Goal: Task Accomplishment & Management: Manage account settings

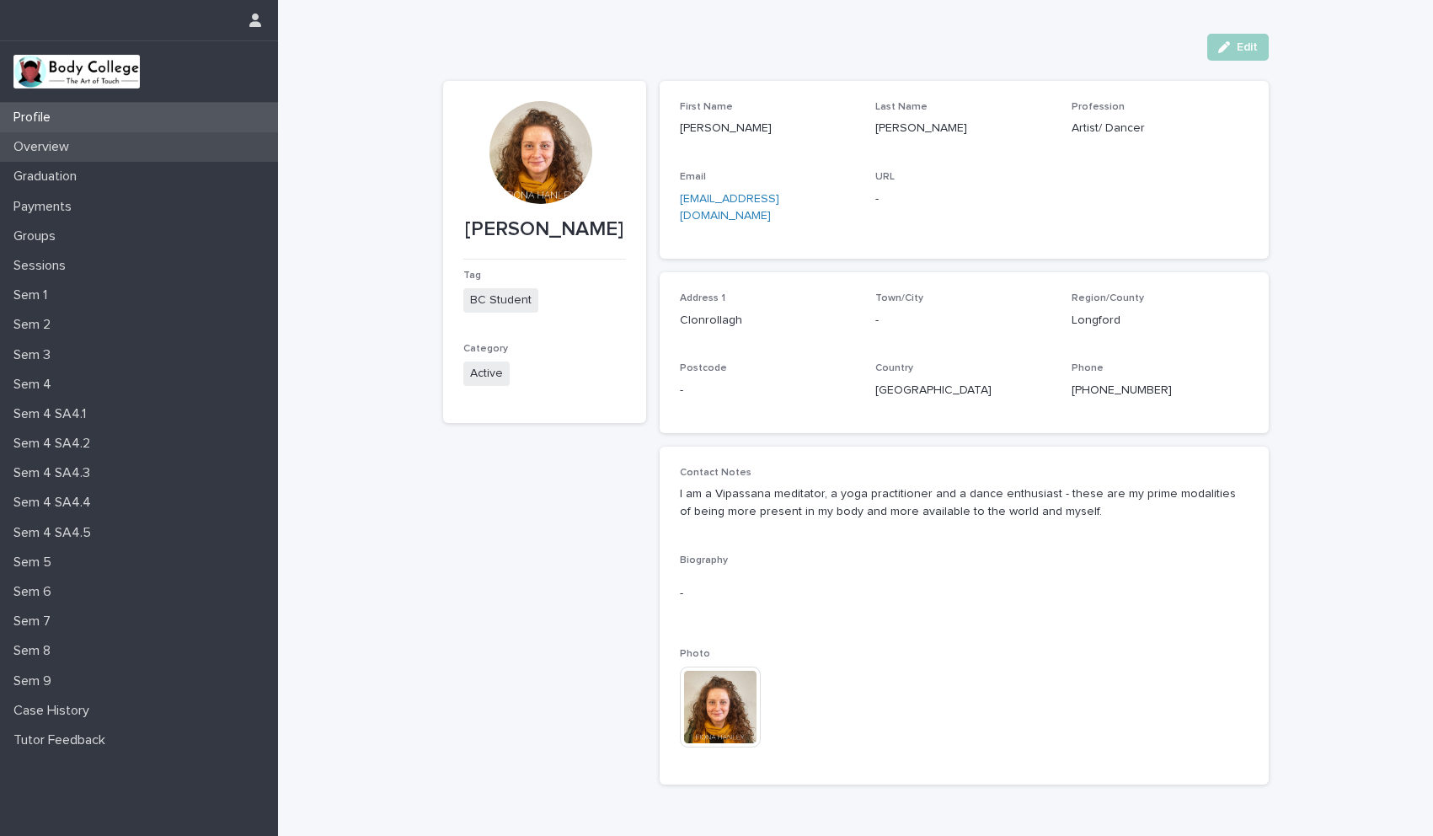
click at [60, 143] on p "Overview" at bounding box center [45, 147] width 76 height 16
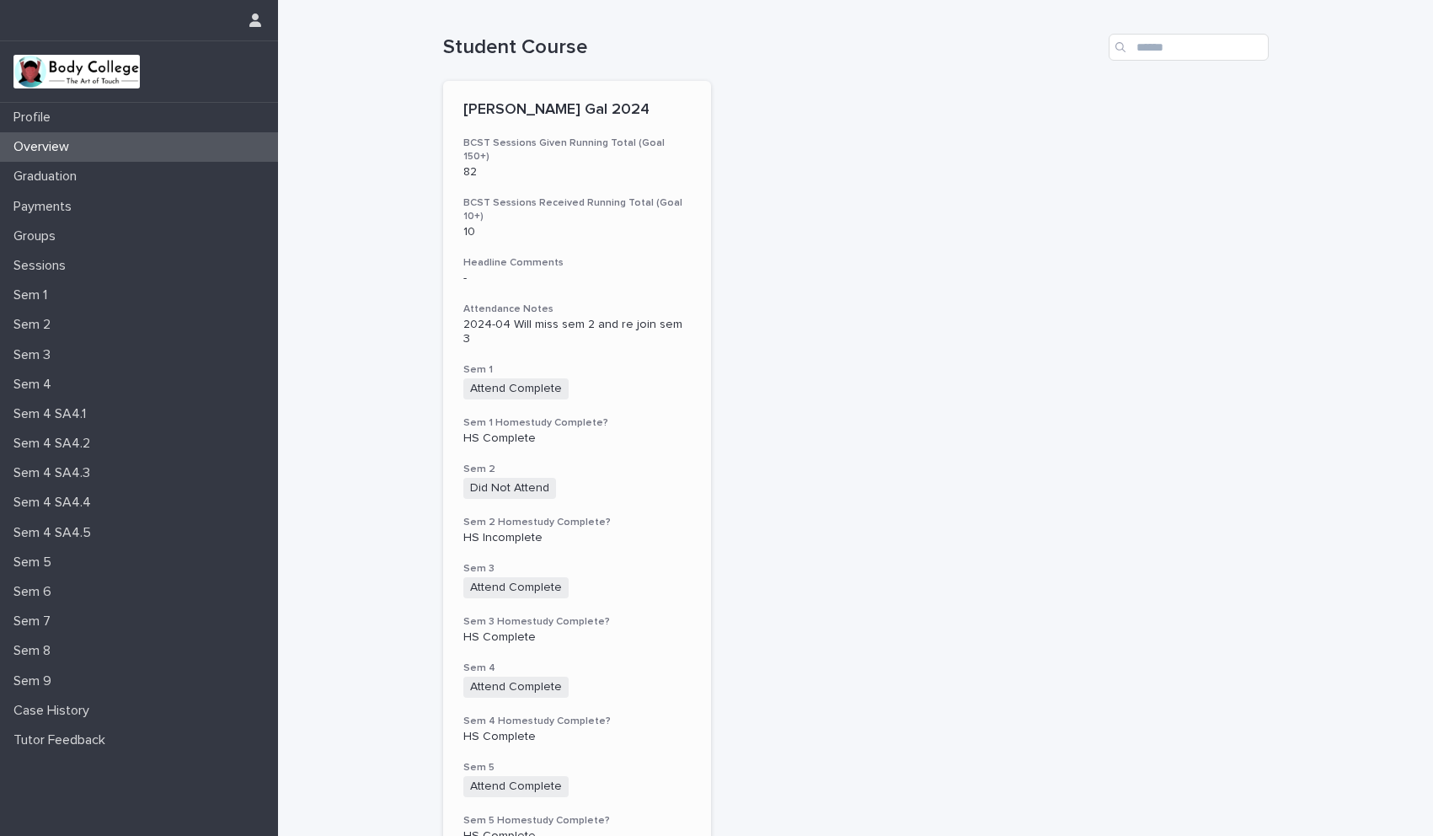
click at [649, 317] on div "[PERSON_NAME] Gal 2024 BCST Sessions Given Running Total (Goal 150+) 82 BCST Se…" at bounding box center [577, 704] width 269 height 1246
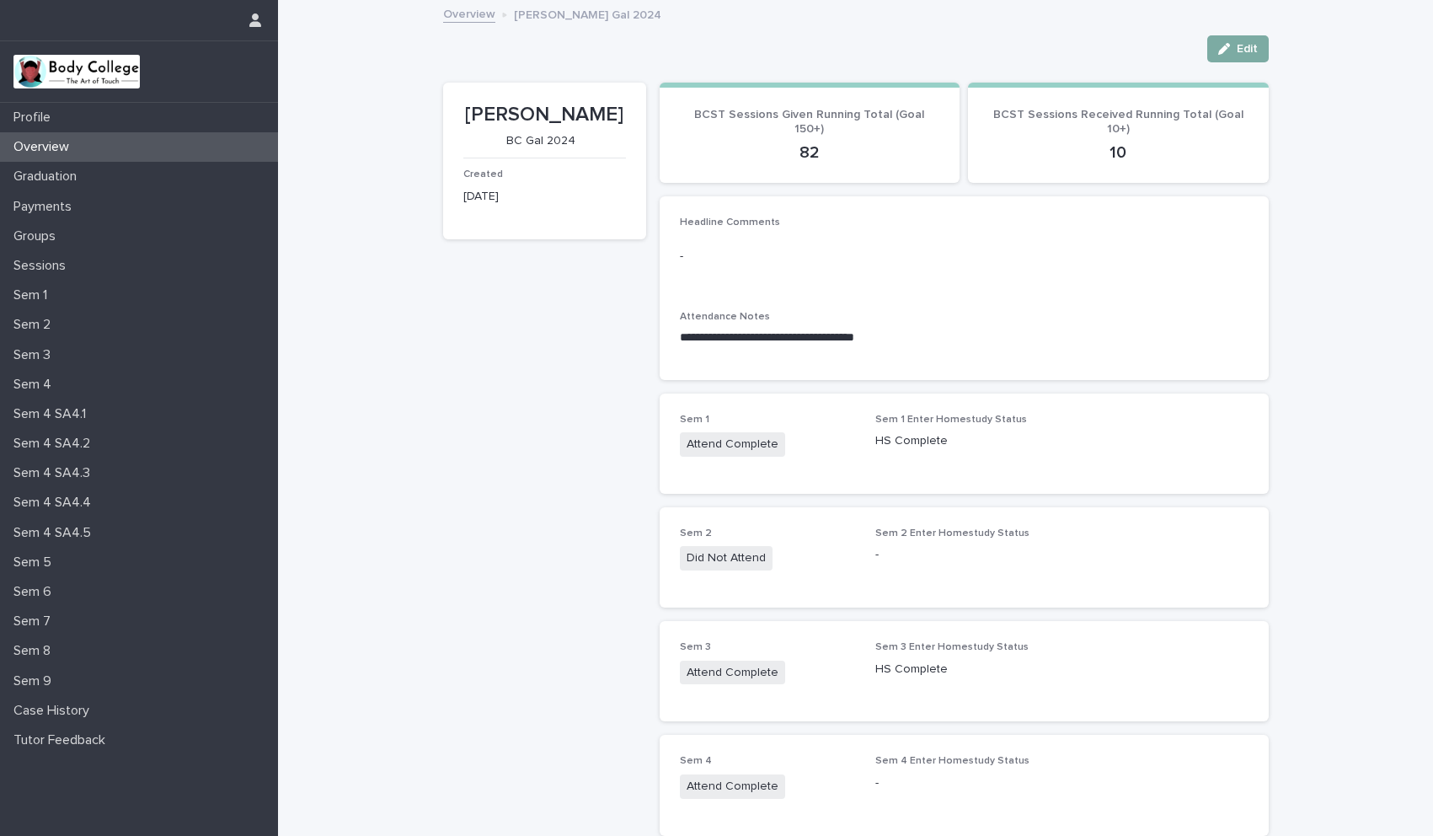
click at [1237, 46] on span "Edit" at bounding box center [1247, 49] width 21 height 12
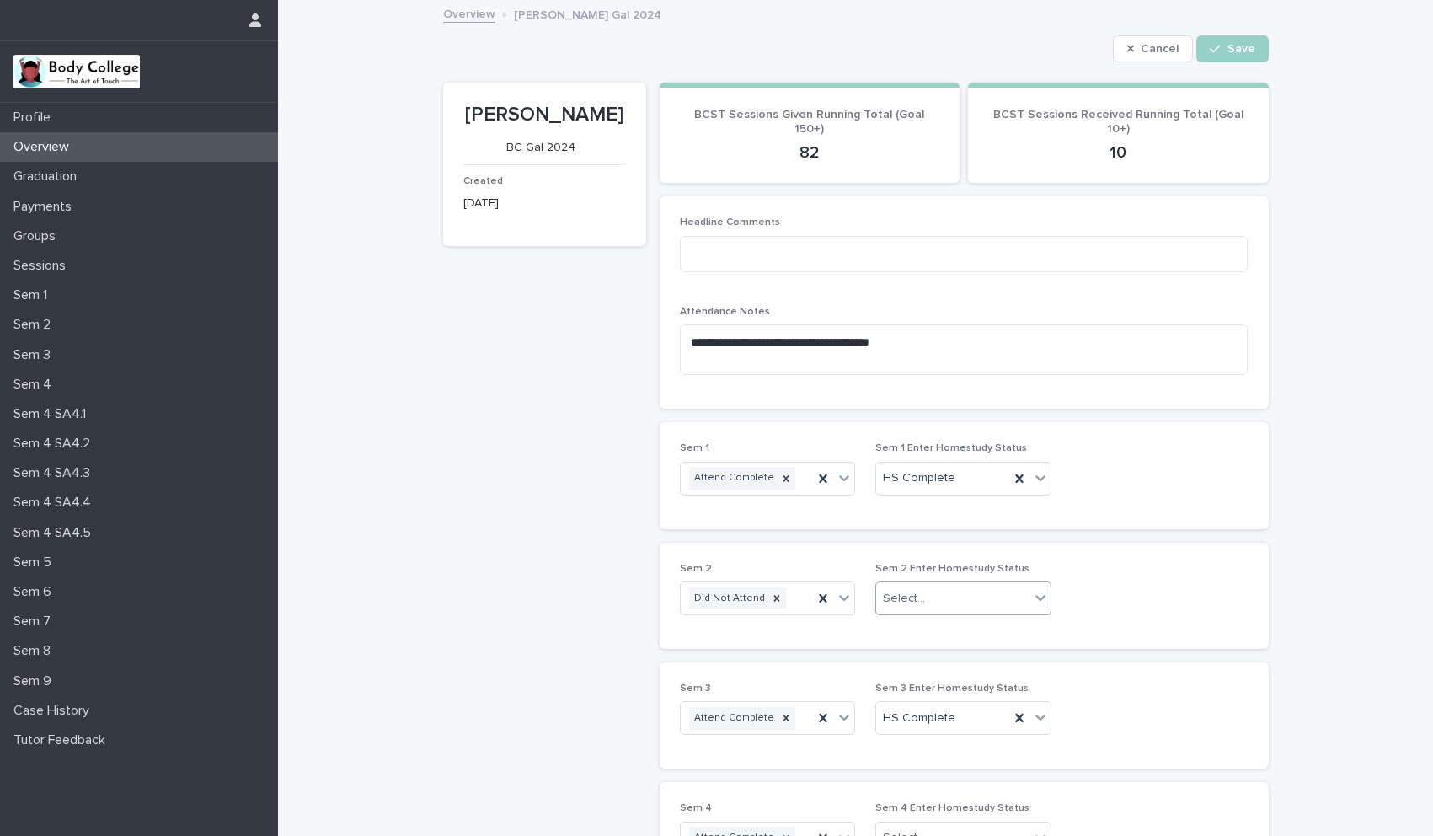
click at [900, 598] on div "Select..." at bounding box center [904, 599] width 42 height 18
click at [899, 621] on div "HS Complete" at bounding box center [957, 630] width 174 height 29
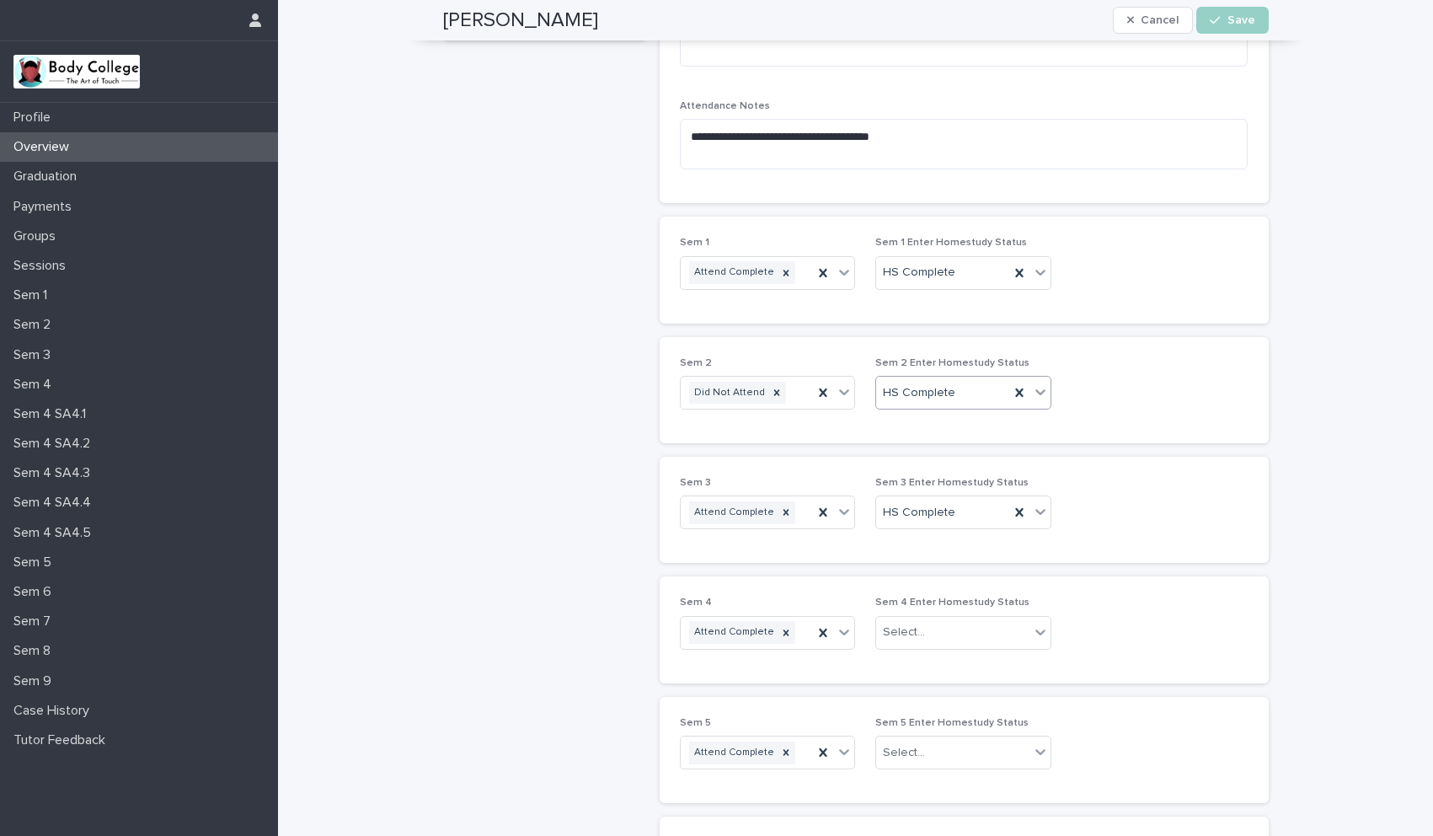
scroll to position [238, 0]
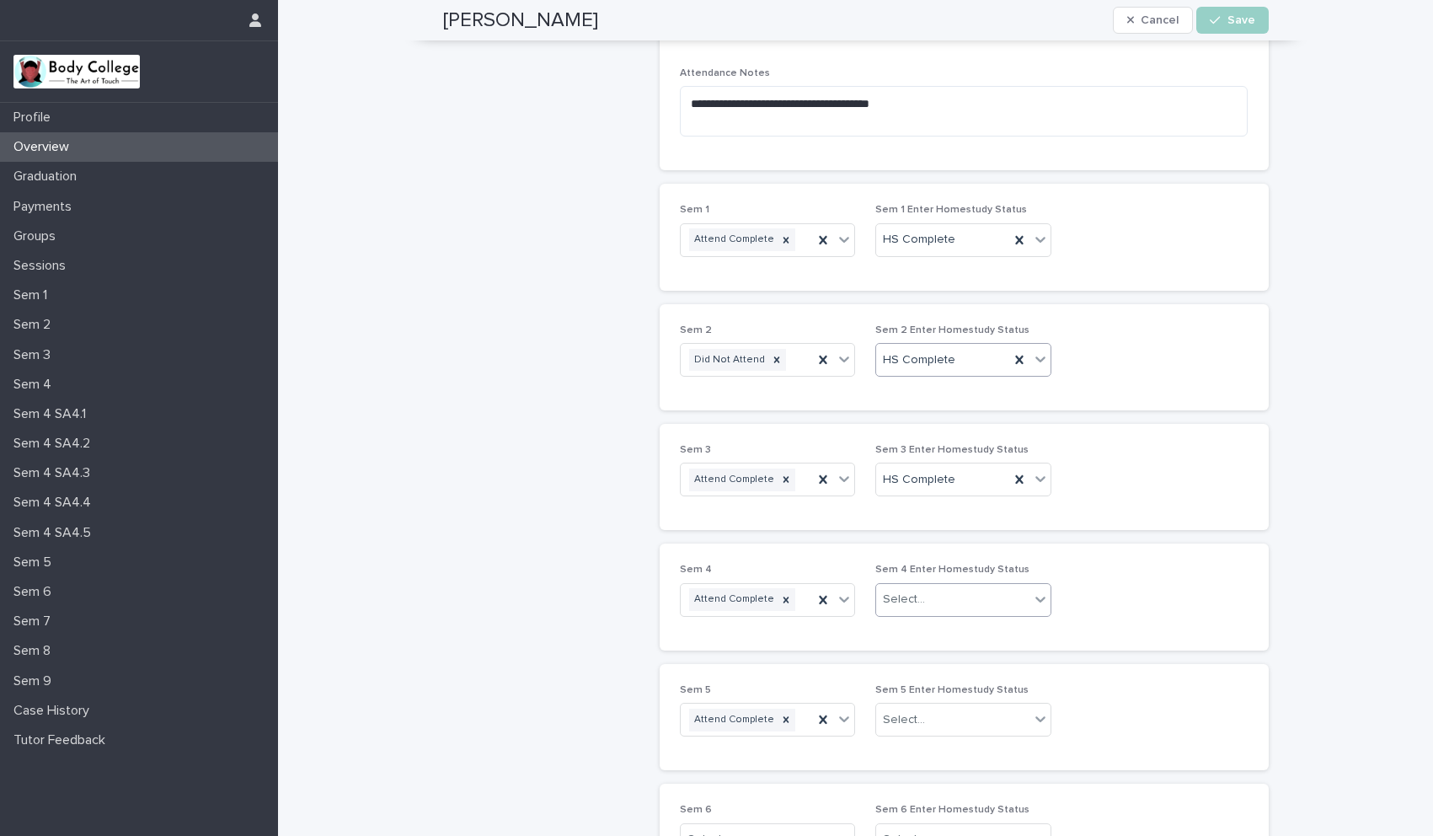
click at [902, 602] on div "Select..." at bounding box center [904, 600] width 42 height 18
click at [902, 636] on div "HS Complete" at bounding box center [957, 632] width 174 height 29
click at [903, 716] on div "Select..." at bounding box center [904, 720] width 42 height 18
click at [903, 750] on div "HS Complete" at bounding box center [957, 751] width 174 height 29
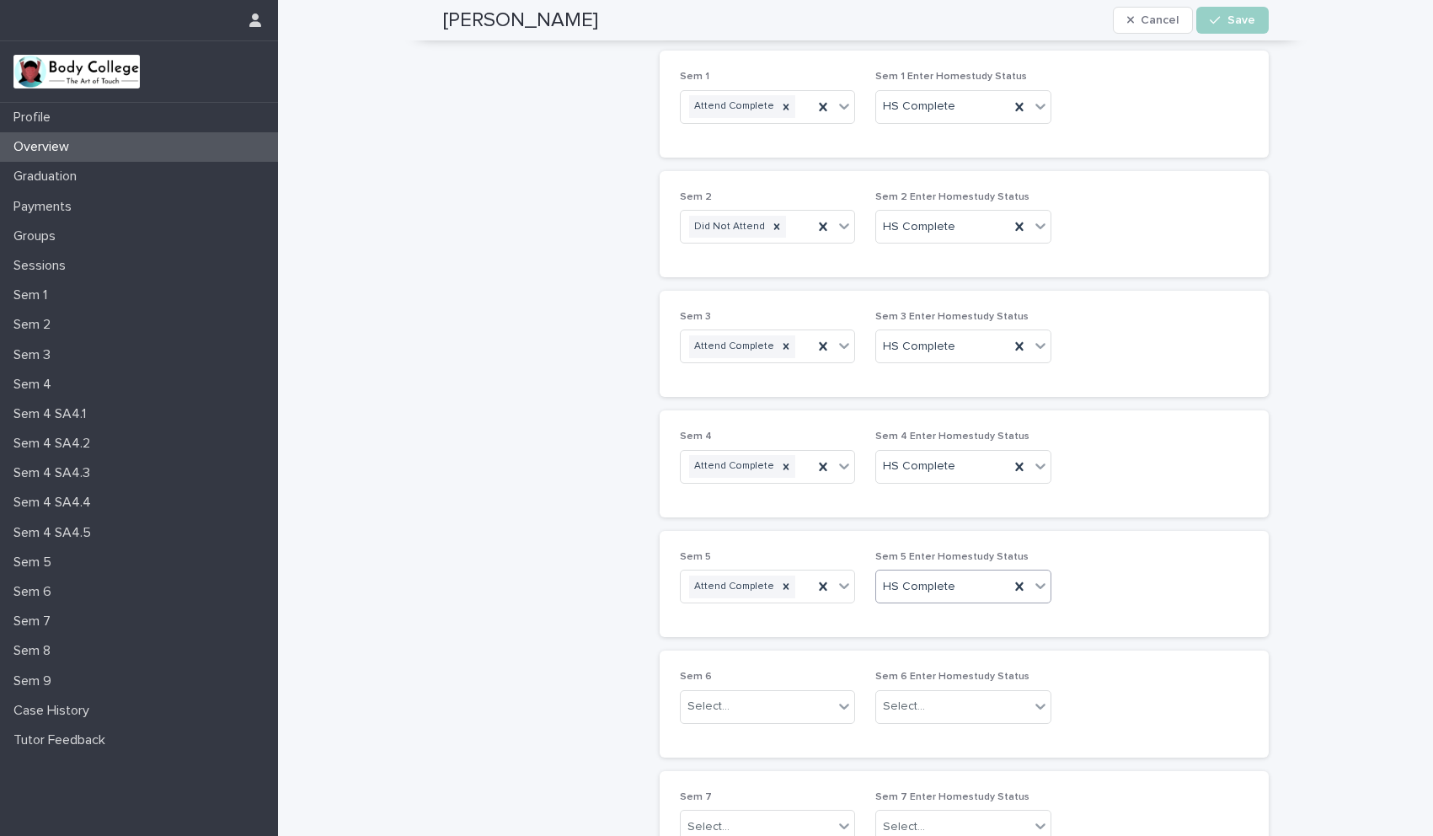
scroll to position [464, 0]
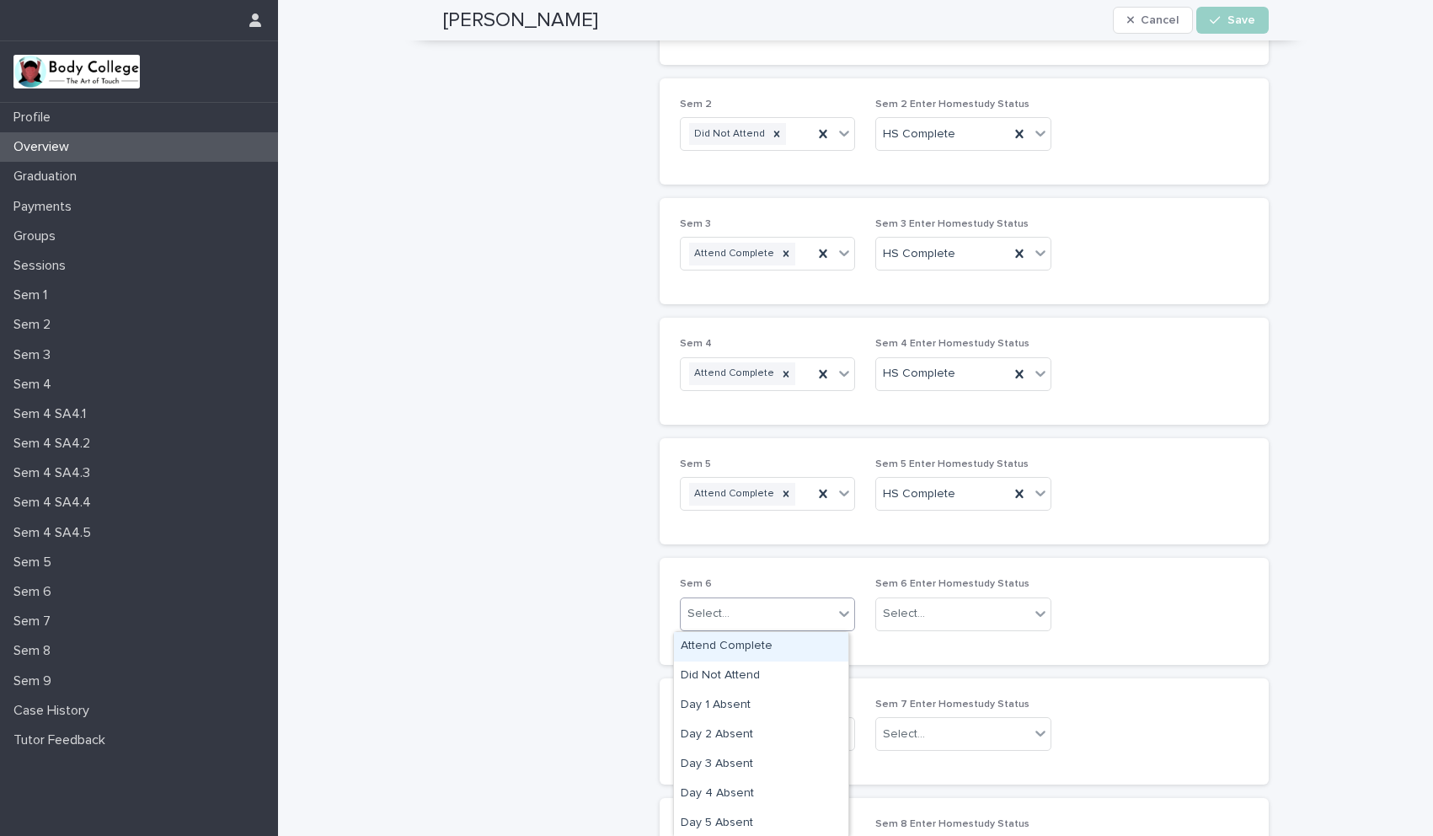
click at [753, 610] on div "Select..." at bounding box center [757, 614] width 153 height 28
click at [750, 640] on div "Attend Complete" at bounding box center [761, 646] width 174 height 29
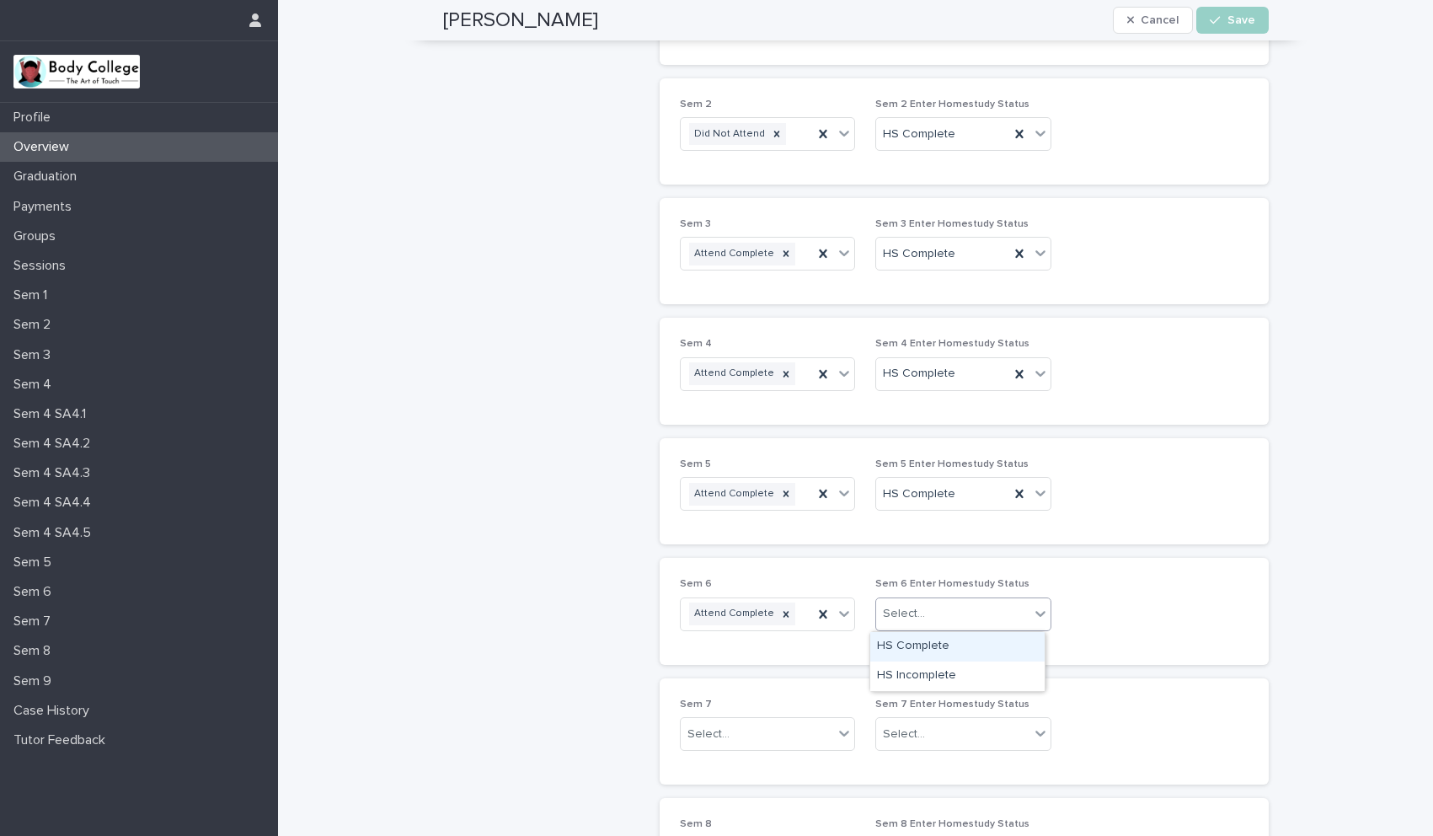
click at [883, 612] on div "Select..." at bounding box center [904, 614] width 42 height 18
click at [889, 653] on div "HS Complete" at bounding box center [957, 646] width 174 height 29
click at [807, 731] on div "Select..." at bounding box center [757, 734] width 153 height 28
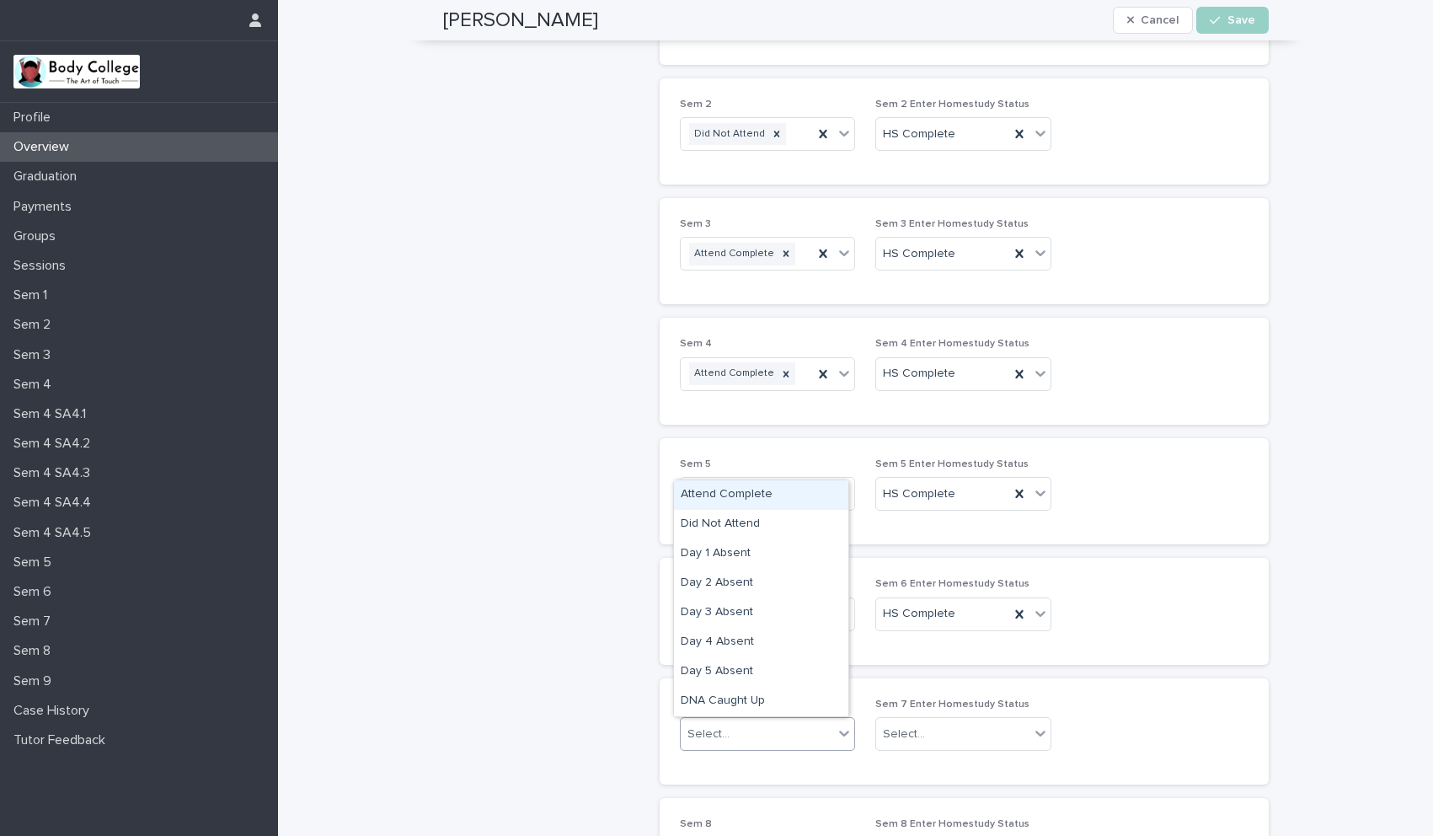
click at [740, 495] on div "Attend Complete" at bounding box center [761, 494] width 174 height 29
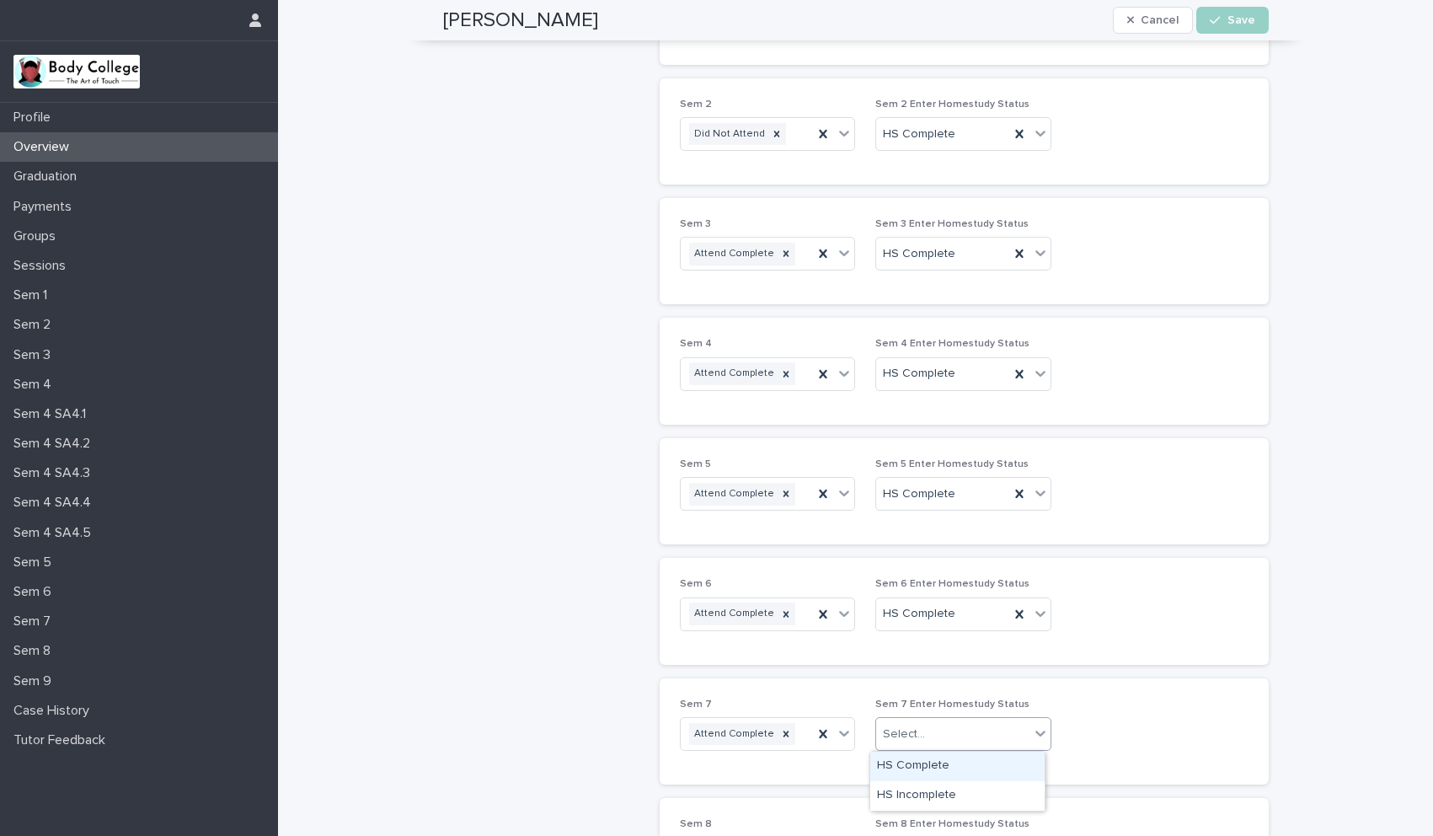
click at [904, 734] on div "Select..." at bounding box center [904, 734] width 42 height 18
click at [907, 762] on div "HS Complete" at bounding box center [957, 766] width 174 height 29
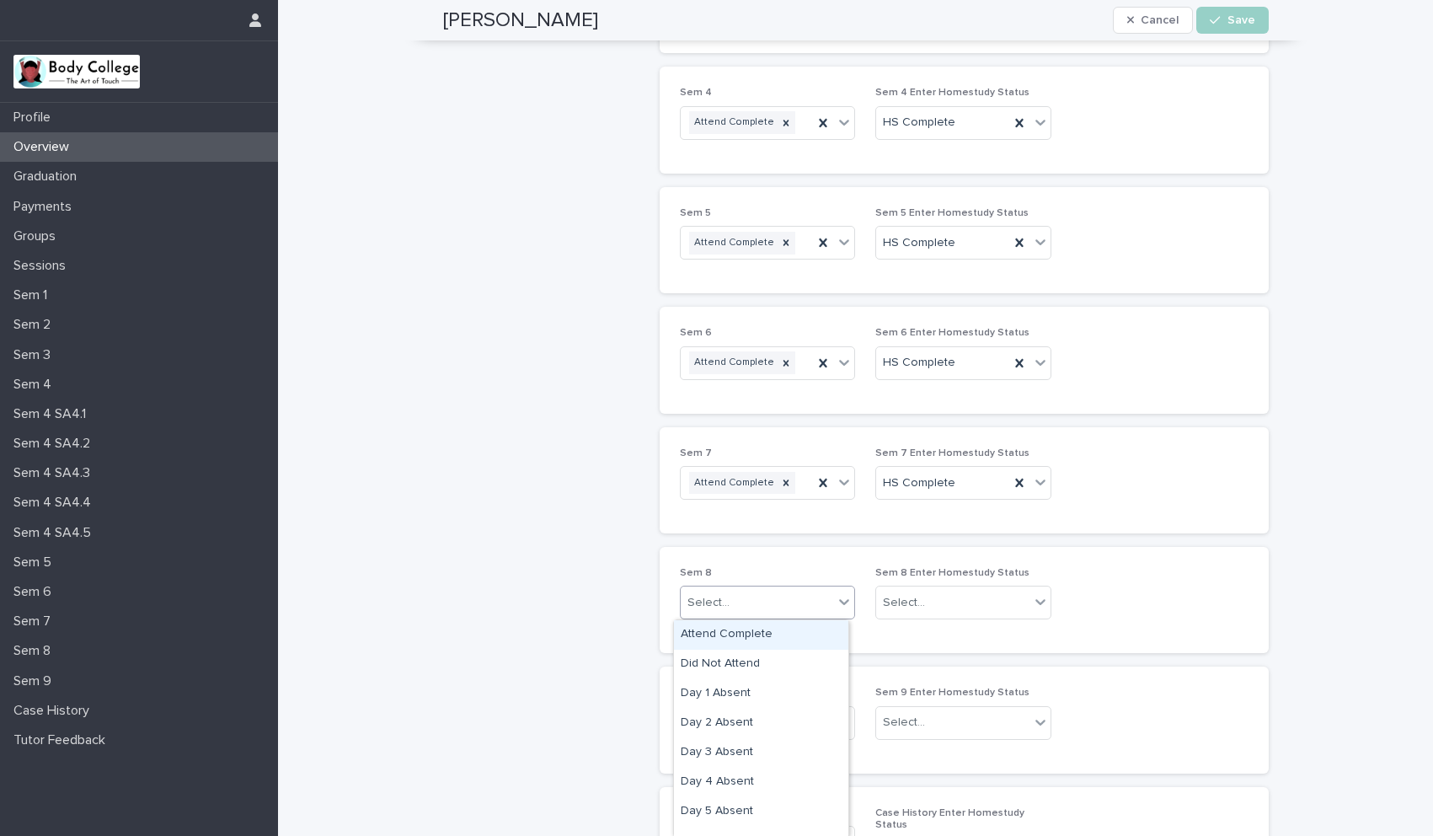
click at [739, 603] on div "Select..." at bounding box center [757, 603] width 153 height 28
click at [731, 636] on div "Attend Complete" at bounding box center [761, 634] width 174 height 29
click at [1221, 13] on button "Save" at bounding box center [1232, 20] width 72 height 27
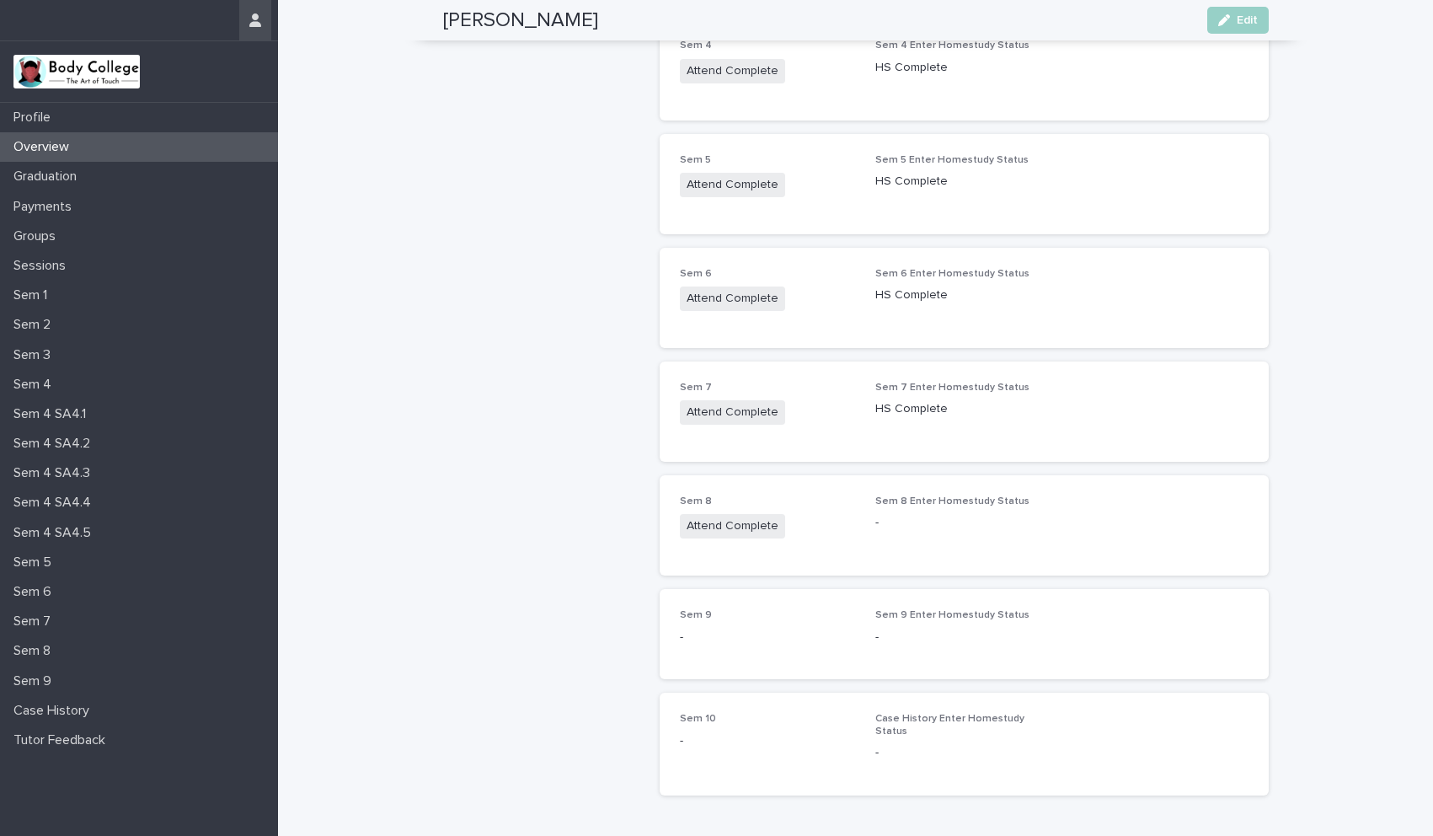
scroll to position [661, 0]
